Goal: Task Accomplishment & Management: Manage account settings

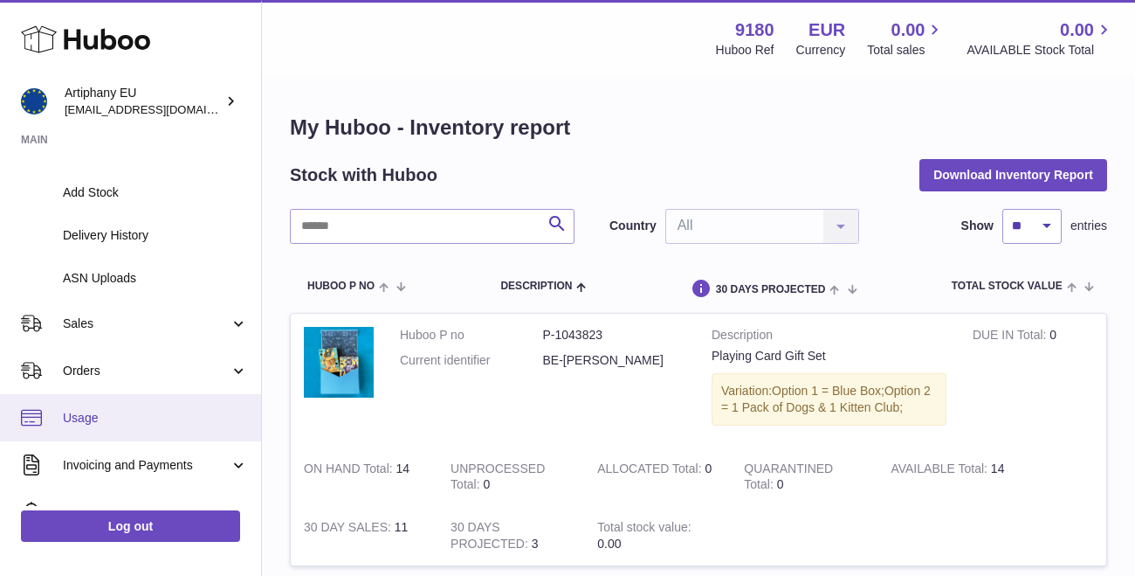
drag, startPoint x: 256, startPoint y: 368, endPoint x: 256, endPoint y: 387, distance: 19.2
click at [256, 387] on ul "My Dashboard Listings Not with Huboo Listings with Huboo Bundles Stock Stock St…" at bounding box center [130, 247] width 261 height 860
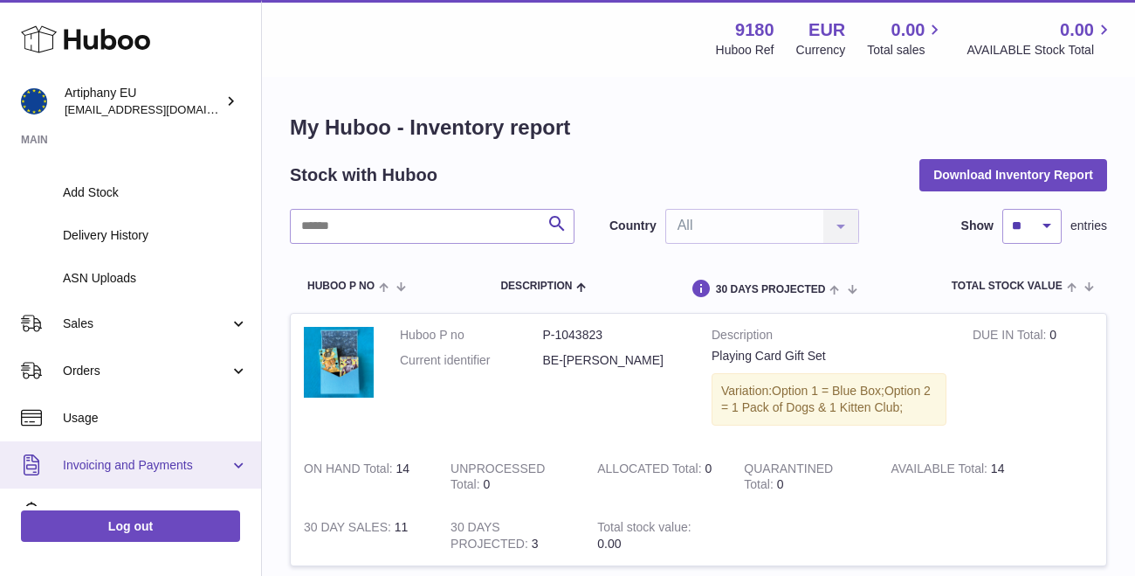
click at [206, 462] on span "Invoicing and Payments" at bounding box center [146, 465] width 167 height 17
click at [188, 460] on span "Invoicing and Payments" at bounding box center [146, 465] width 167 height 17
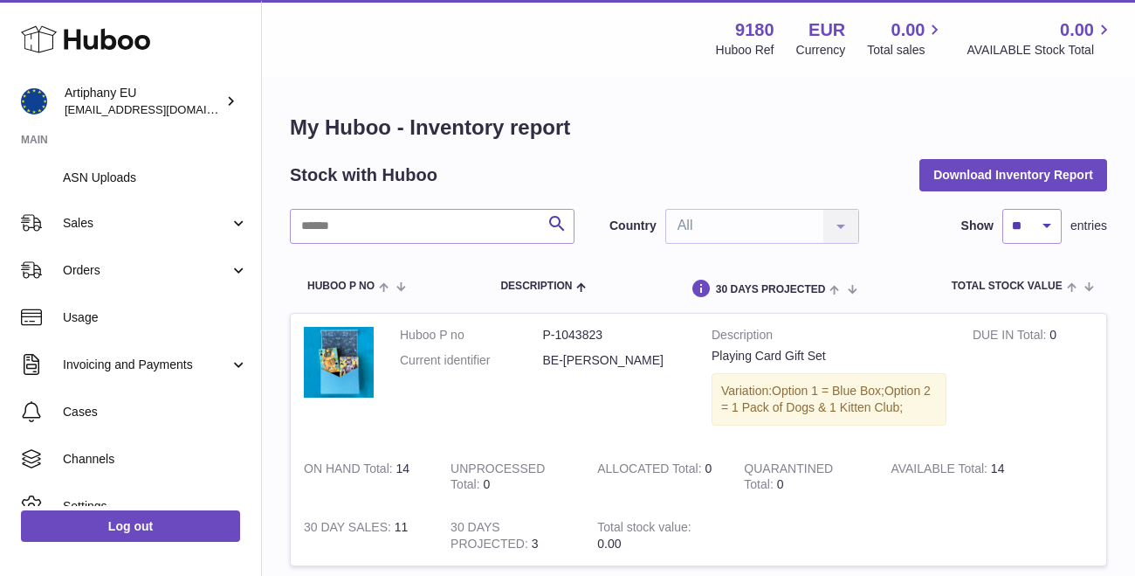
scroll to position [506, 0]
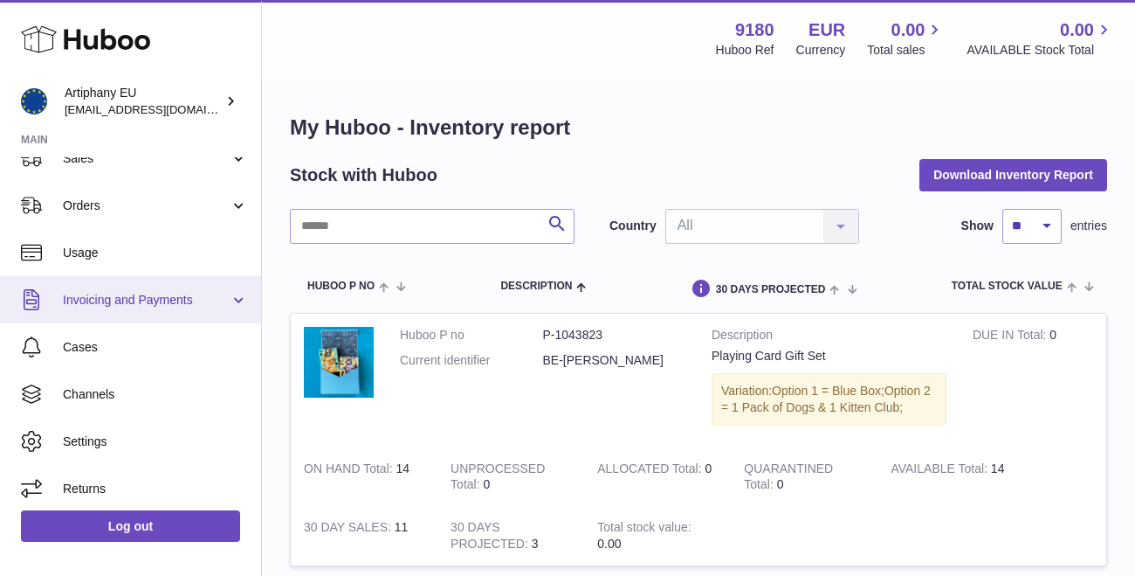
click at [174, 305] on link "Invoicing and Payments" at bounding box center [130, 299] width 261 height 47
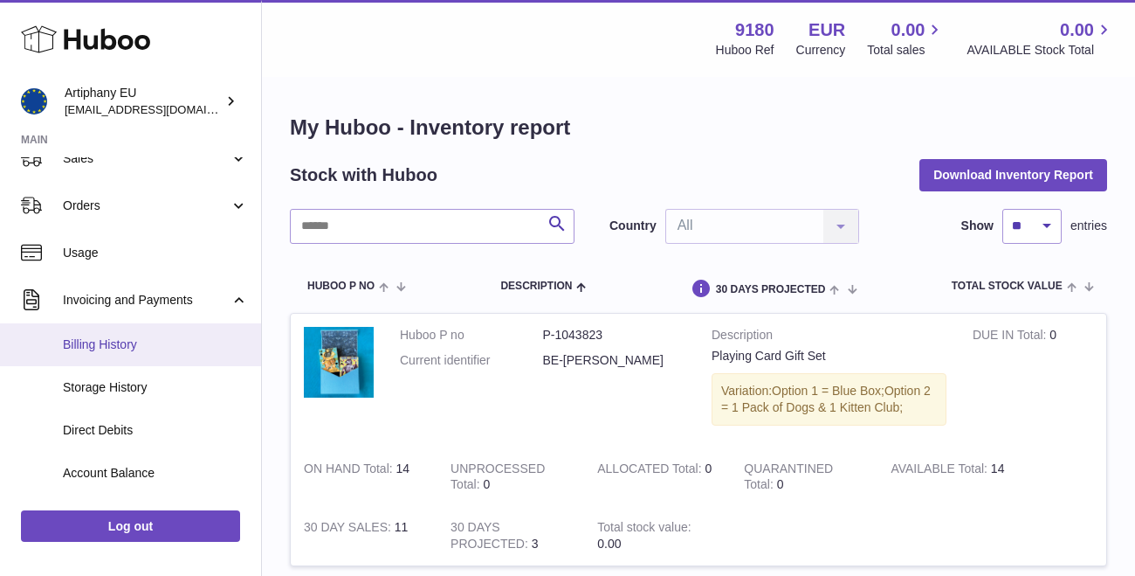
click at [163, 345] on link "Billing History" at bounding box center [130, 344] width 261 height 43
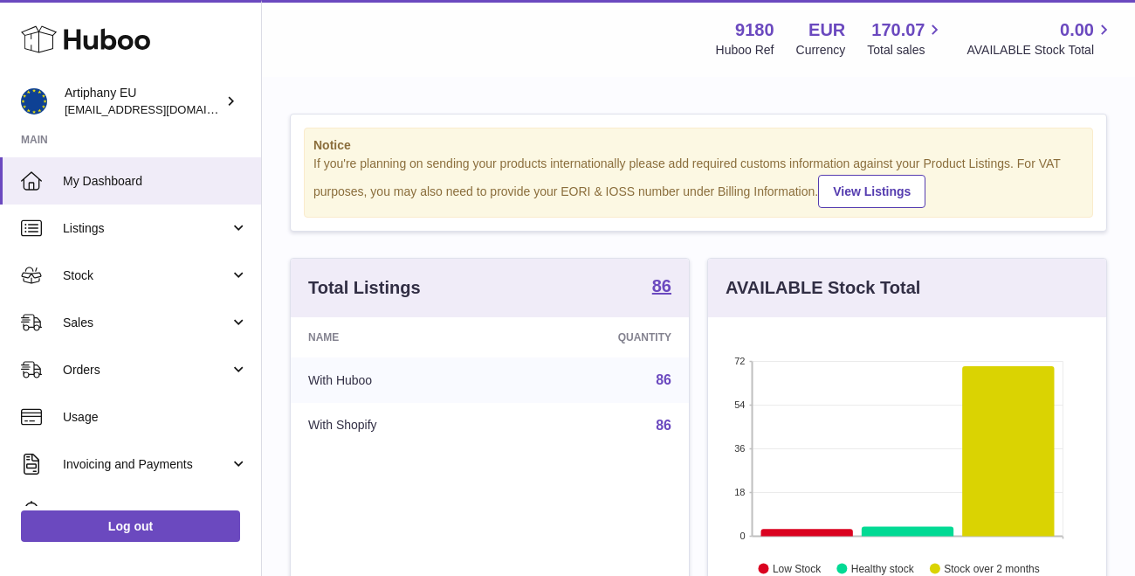
scroll to position [272, 398]
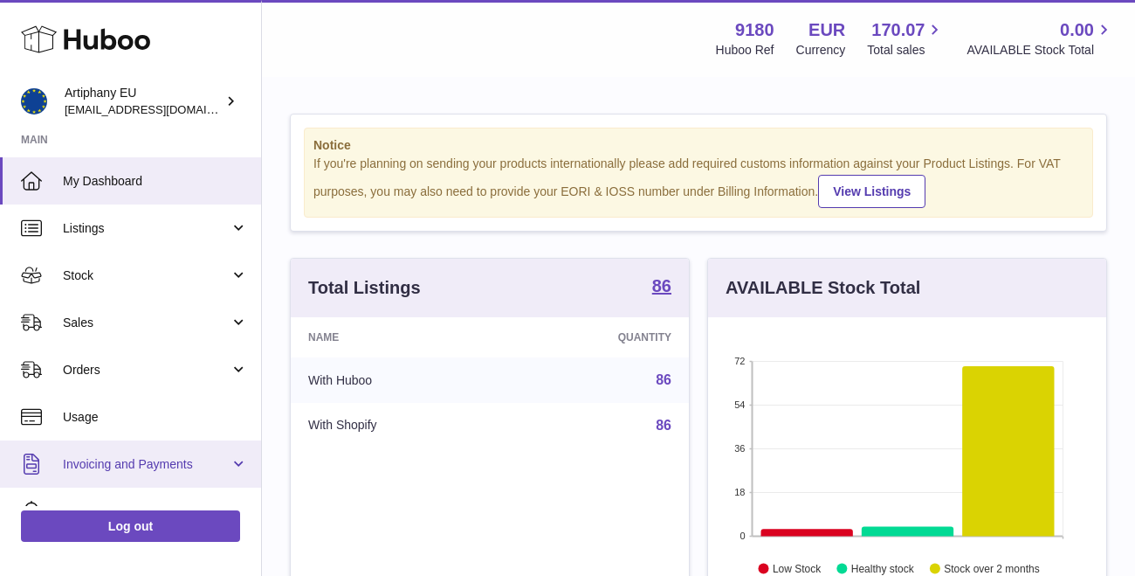
click at [181, 464] on span "Invoicing and Payments" at bounding box center [146, 464] width 167 height 17
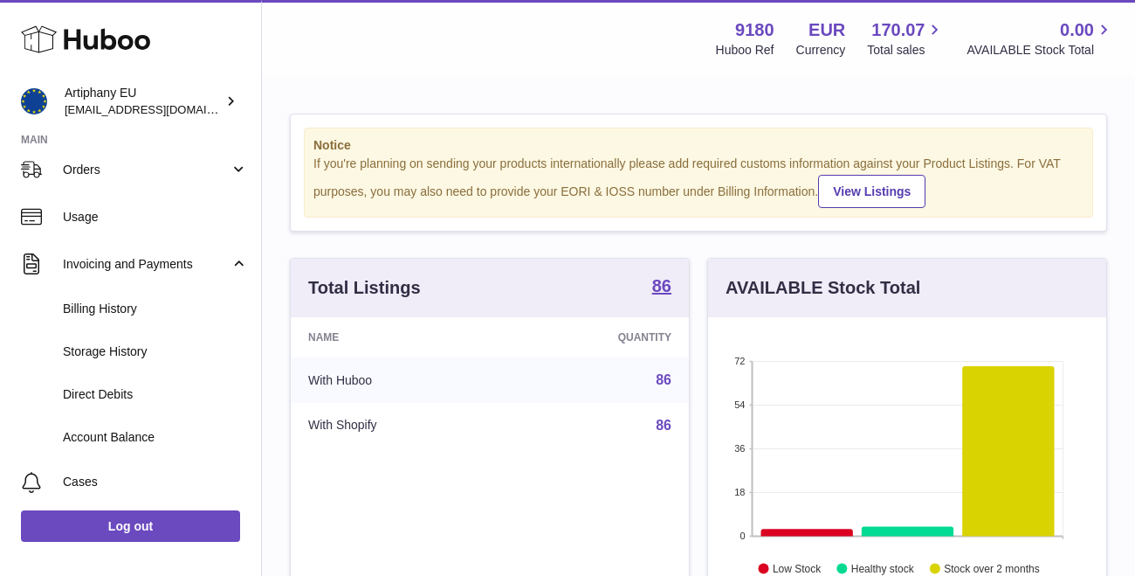
scroll to position [217, 0]
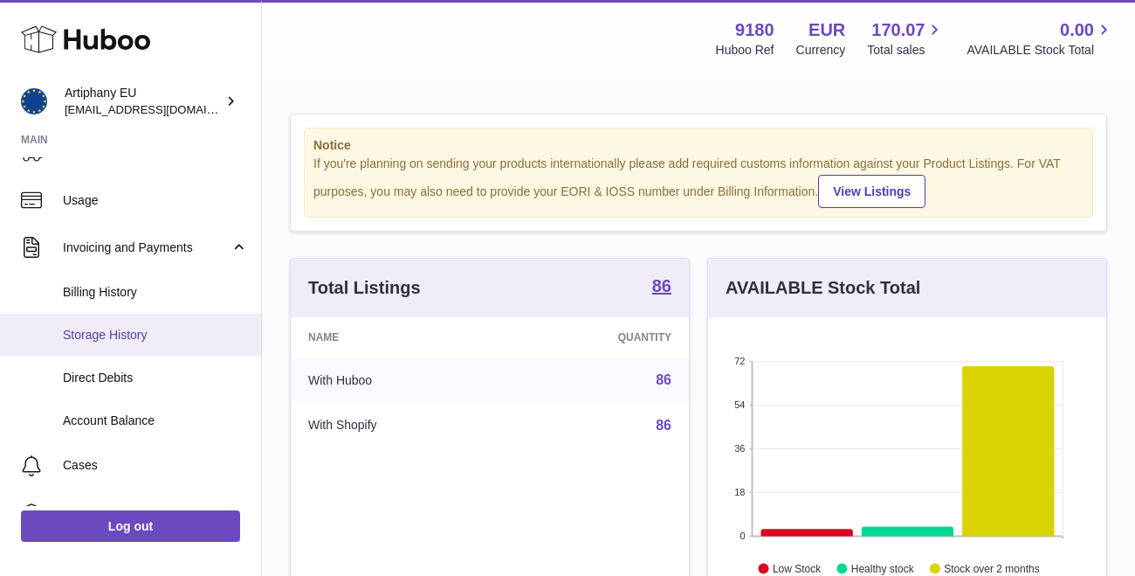
click at [92, 332] on span "Storage History" at bounding box center [155, 335] width 185 height 17
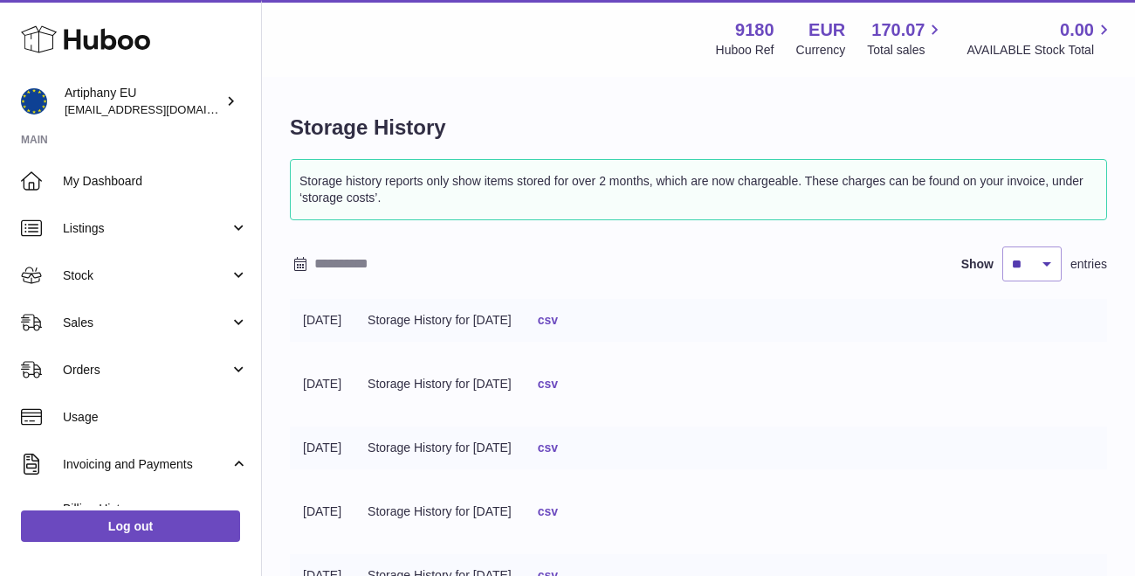
click at [558, 318] on link "csv" at bounding box center [548, 320] width 20 height 14
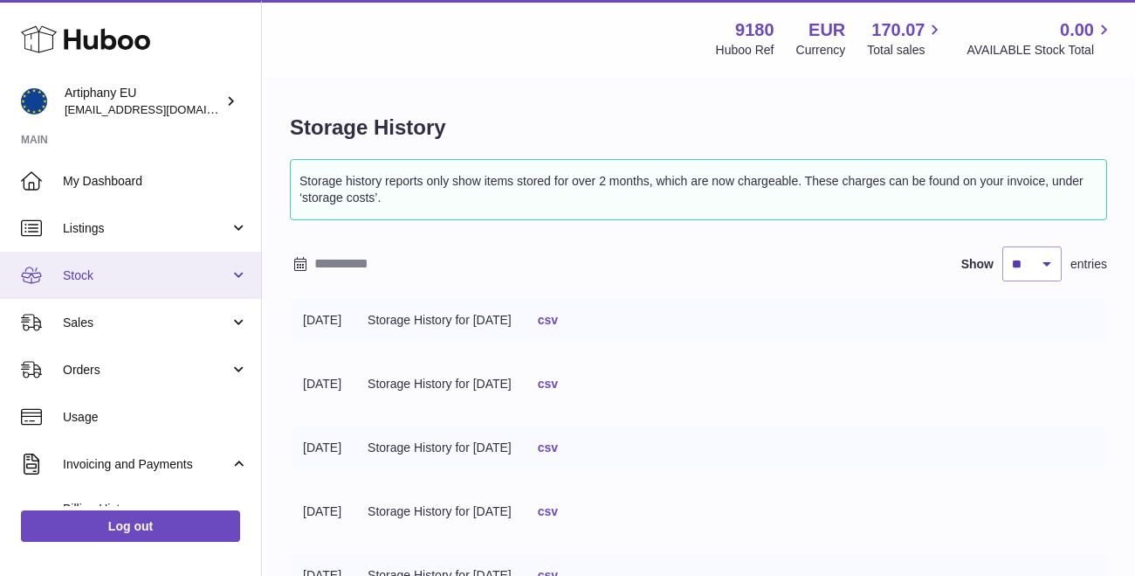
click at [69, 280] on span "Stock" at bounding box center [146, 275] width 167 height 17
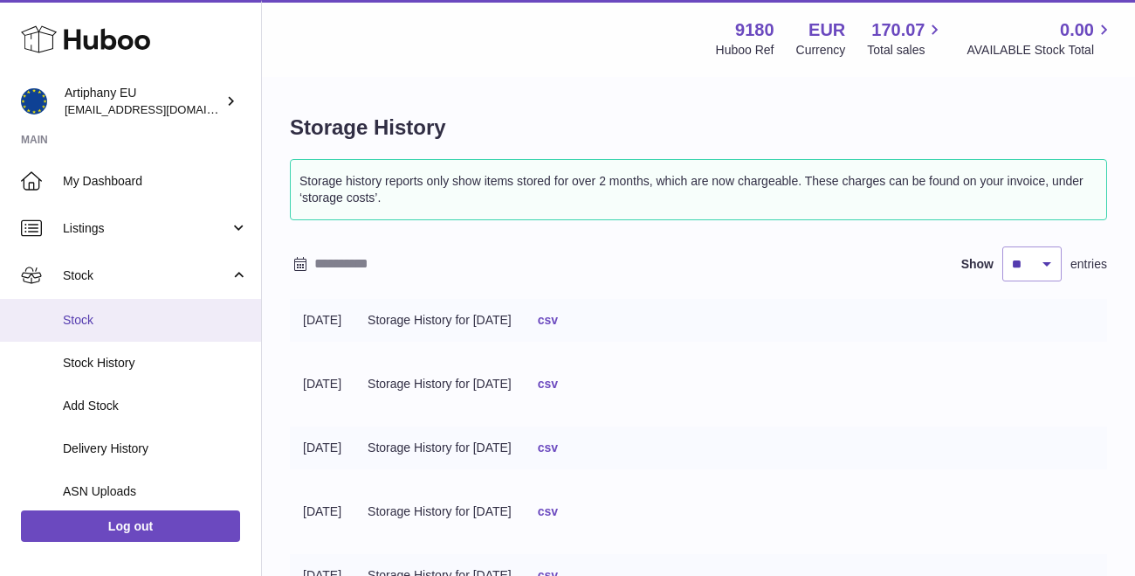
click at [83, 315] on span "Stock" at bounding box center [155, 320] width 185 height 17
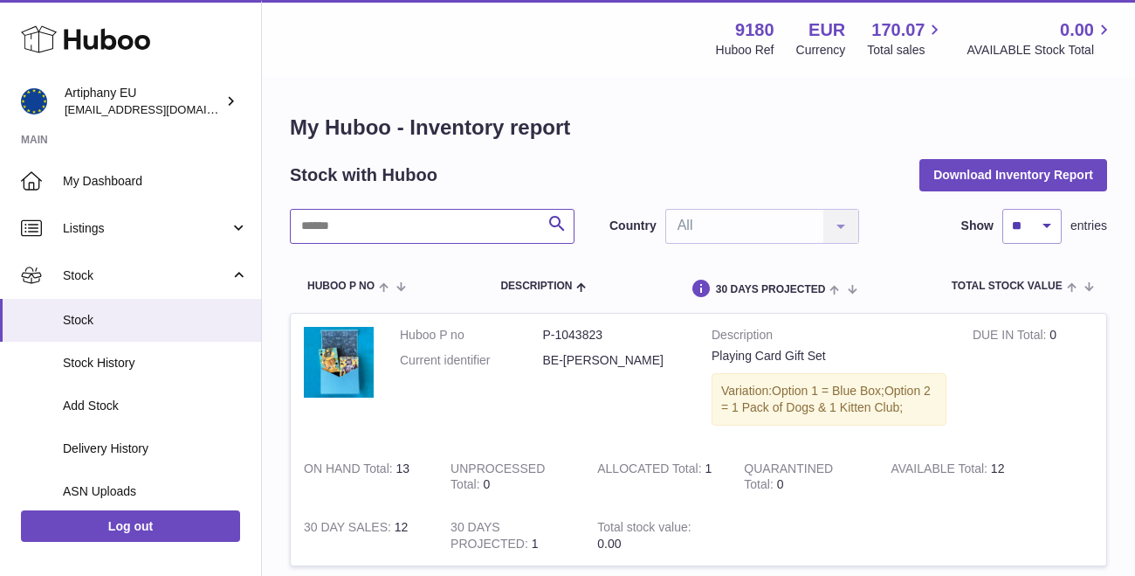
click at [352, 228] on input "text" at bounding box center [432, 226] width 285 height 35
paste input "******"
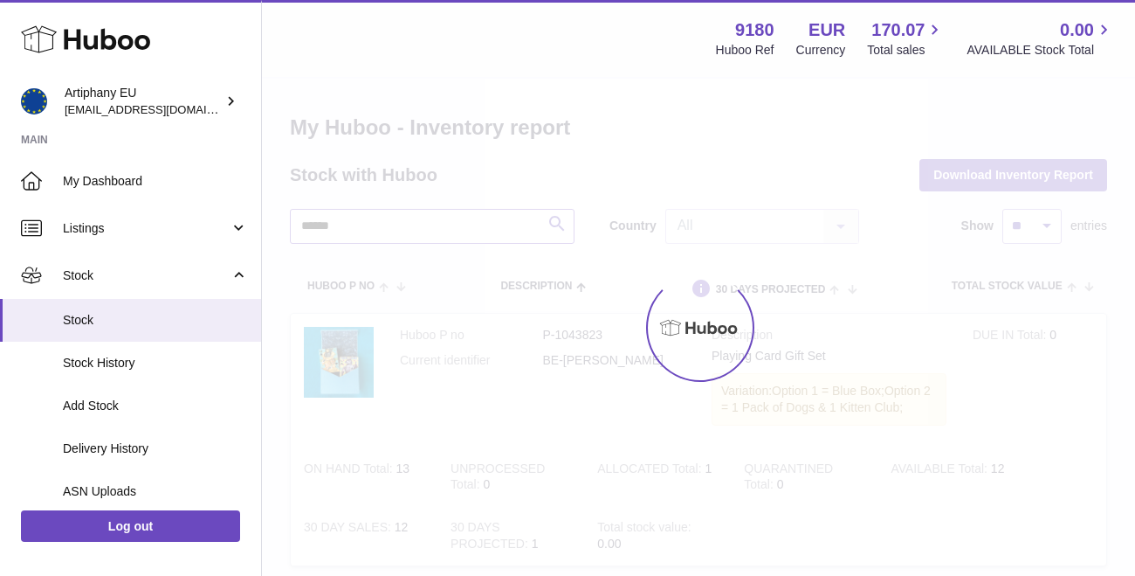
type input "******"
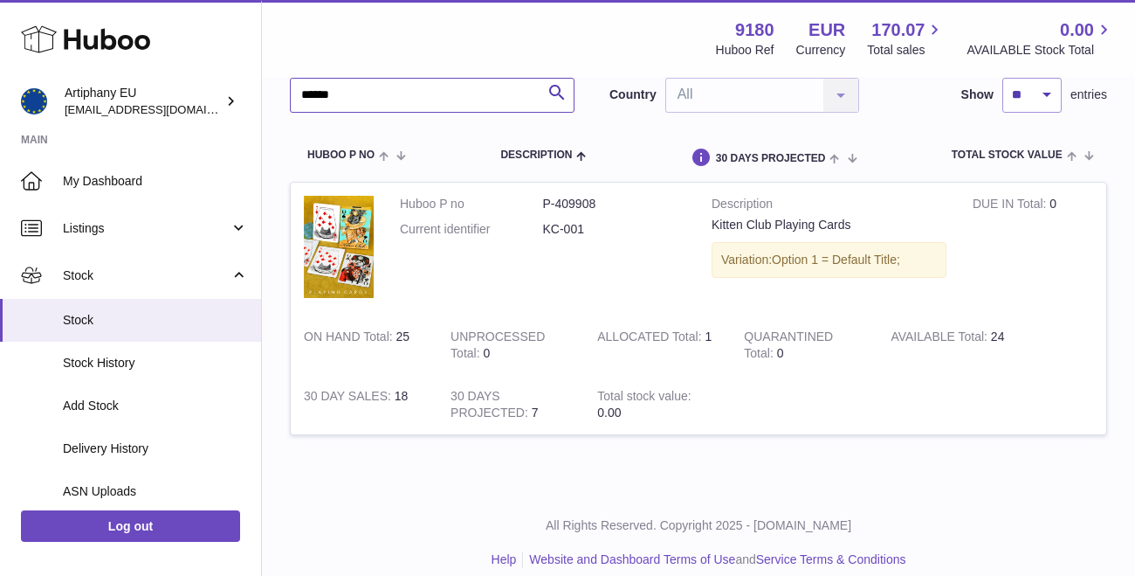
scroll to position [142, 0]
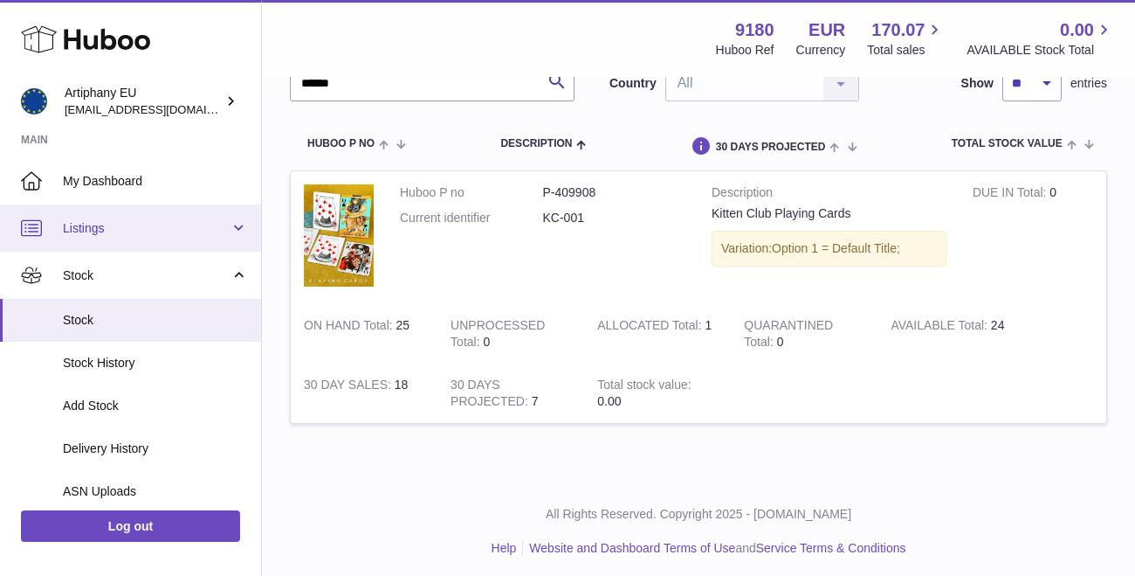
click at [76, 227] on span "Listings" at bounding box center [146, 228] width 167 height 17
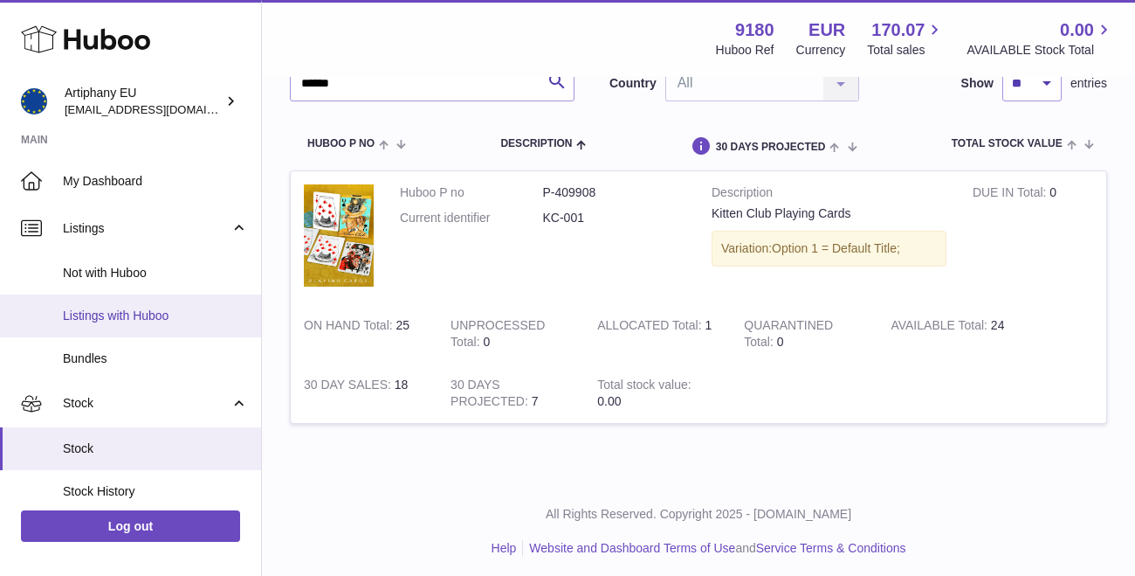
click at [111, 307] on span "Listings with Huboo" at bounding box center [155, 315] width 185 height 17
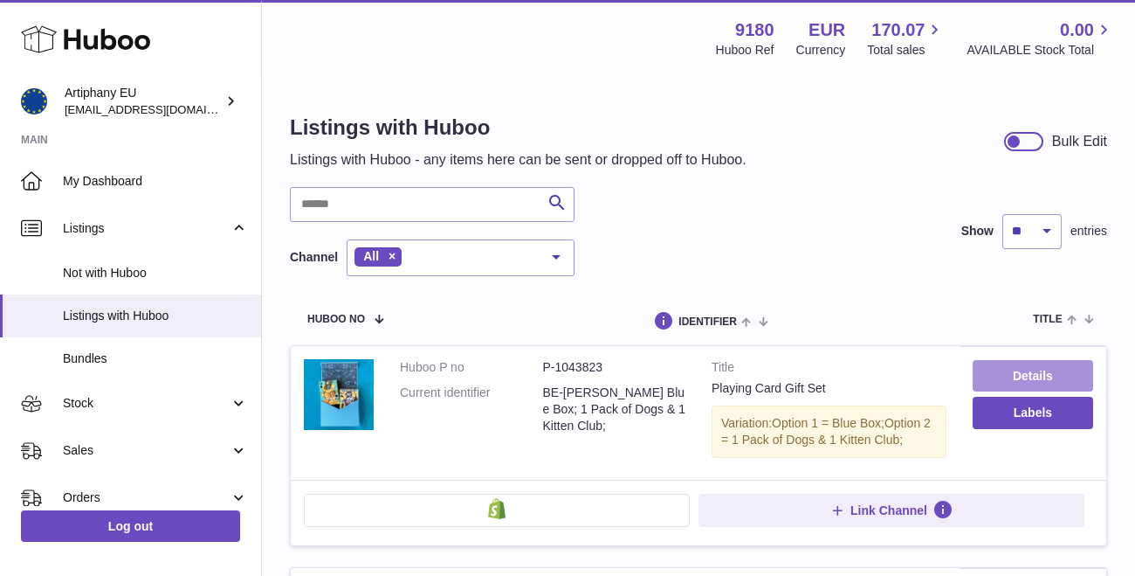
click at [1000, 380] on link "Details" at bounding box center [1033, 375] width 121 height 31
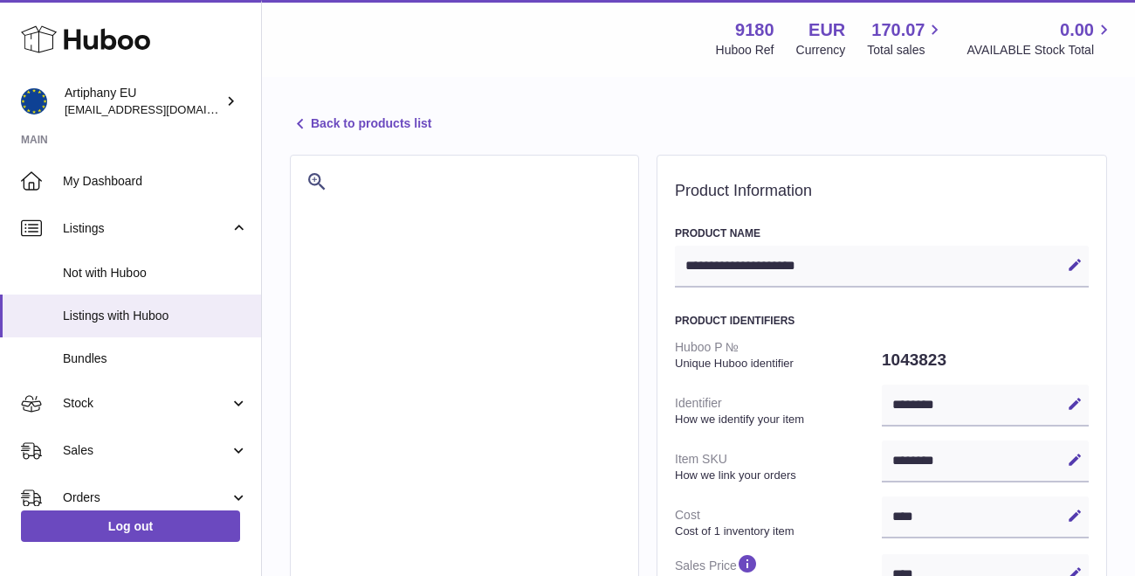
select select "**"
select select "****"
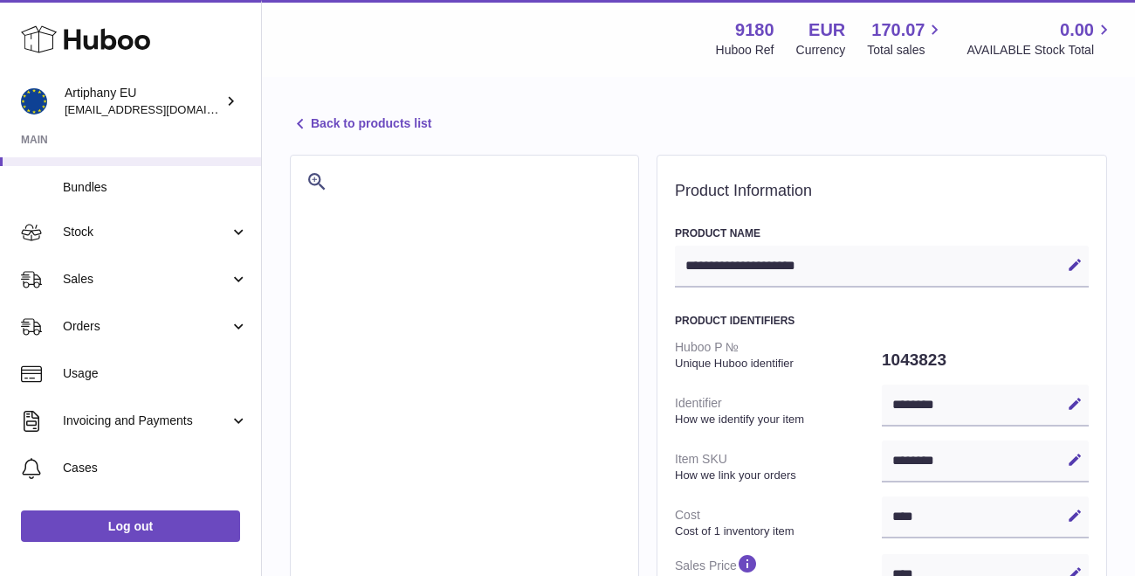
scroll to position [203, 0]
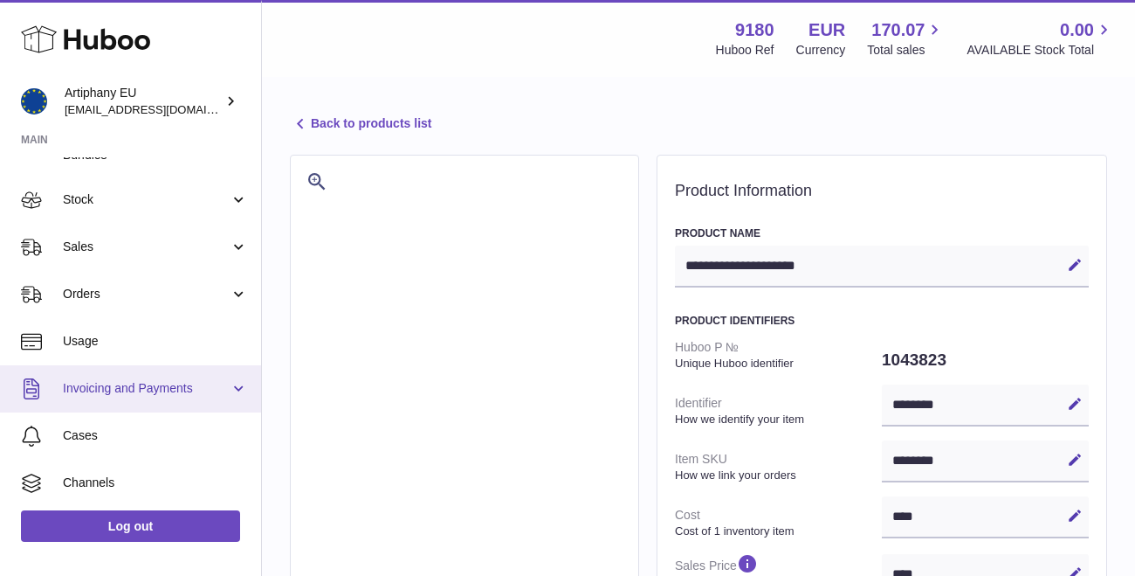
click at [163, 380] on span "Invoicing and Payments" at bounding box center [146, 388] width 167 height 17
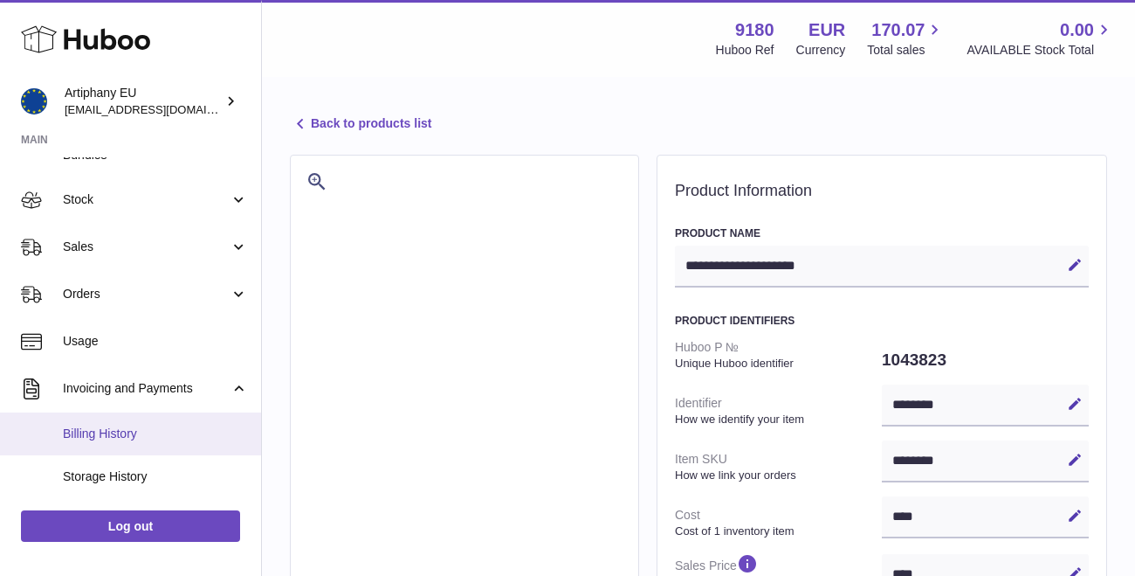
click at [150, 425] on span "Billing History" at bounding box center [155, 433] width 185 height 17
